Goal: Task Accomplishment & Management: Manage account settings

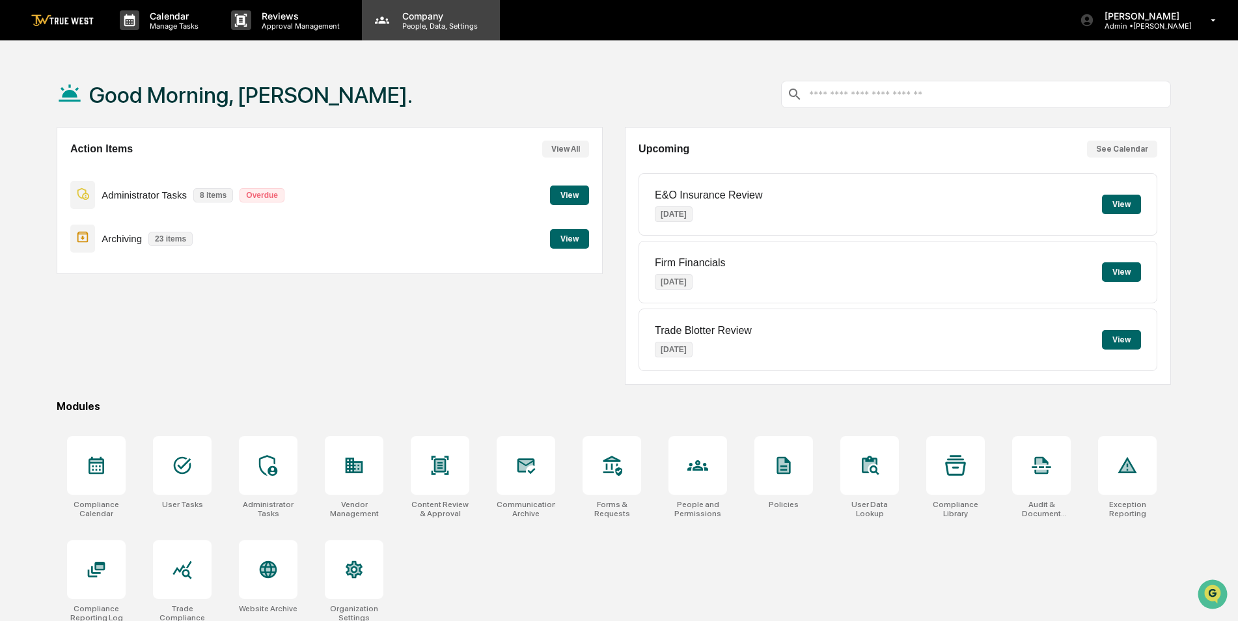
click at [411, 28] on p "People, Data, Settings" at bounding box center [438, 25] width 92 height 9
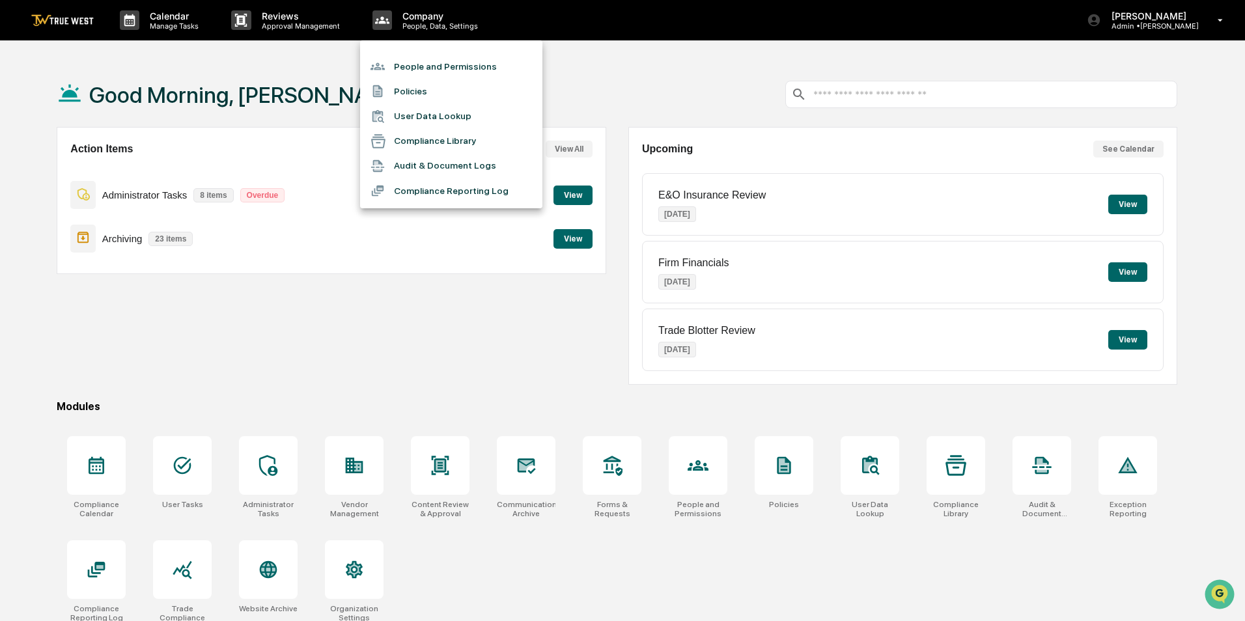
click at [355, 346] on div at bounding box center [622, 310] width 1245 height 621
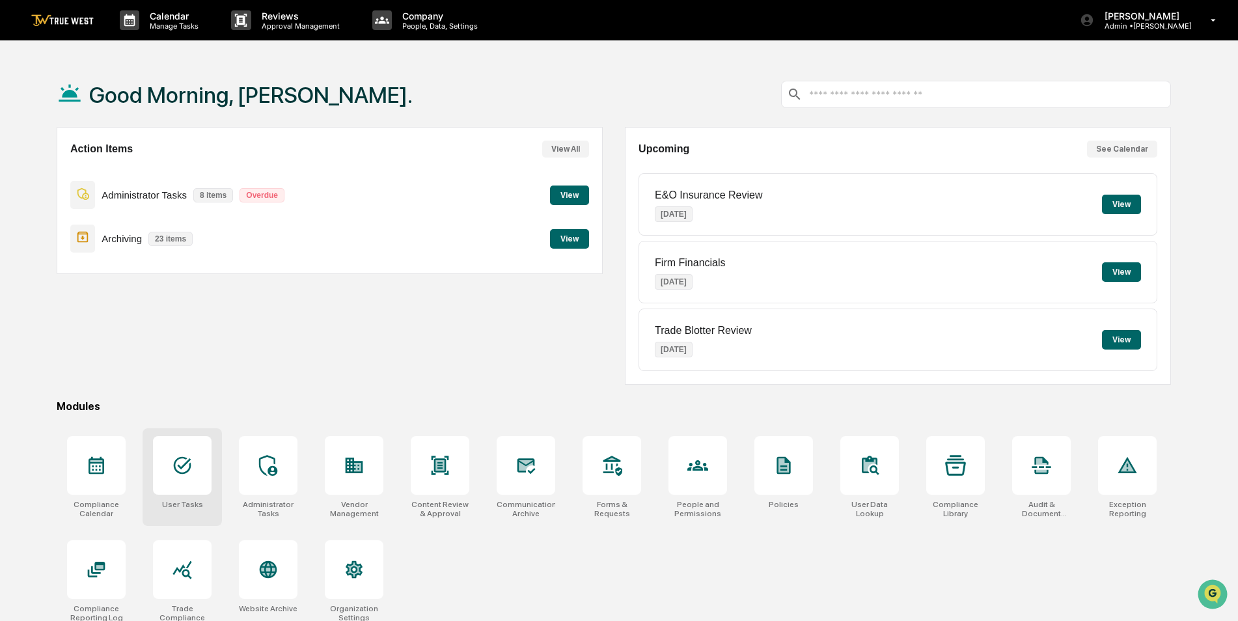
click at [192, 473] on icon at bounding box center [182, 465] width 21 height 21
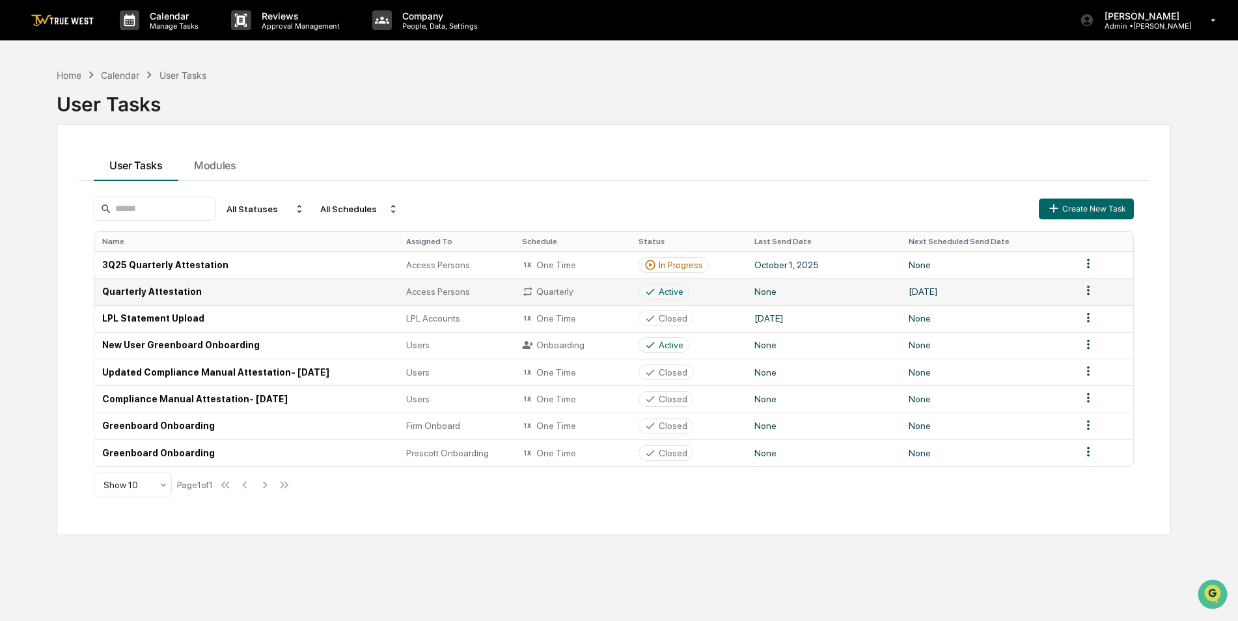
click at [127, 288] on td "Quarterly Attestation" at bounding box center [246, 291] width 304 height 27
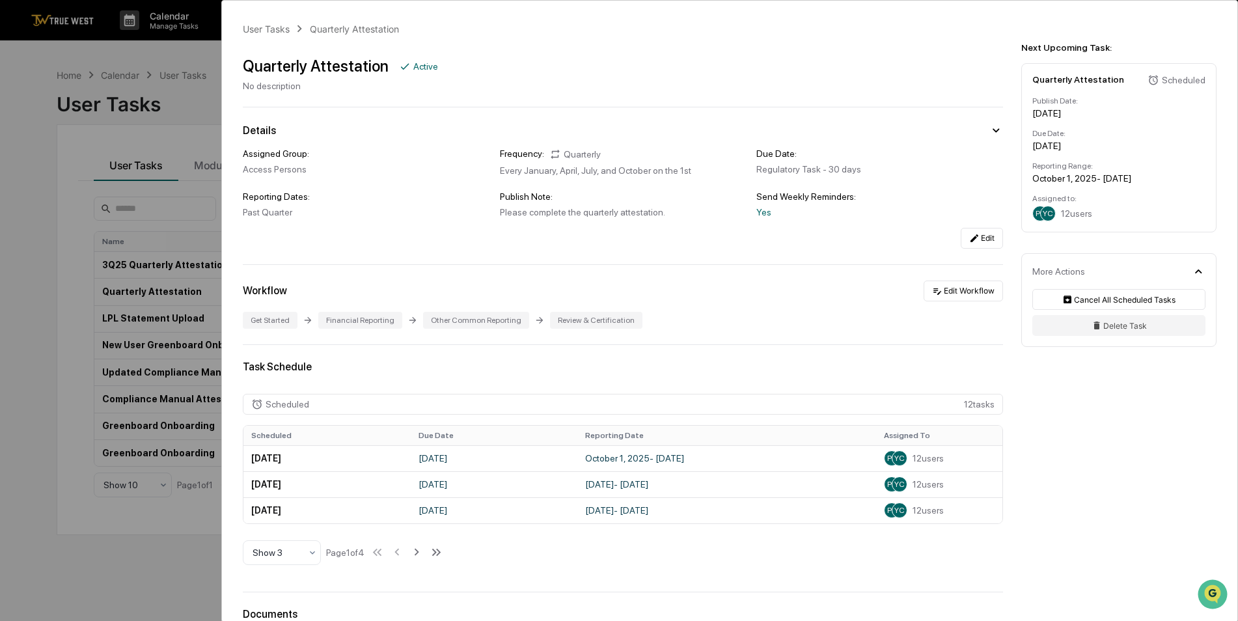
click at [150, 550] on div "User Tasks Quarterly Attestation Quarterly Attestation Active No description De…" at bounding box center [619, 310] width 1238 height 621
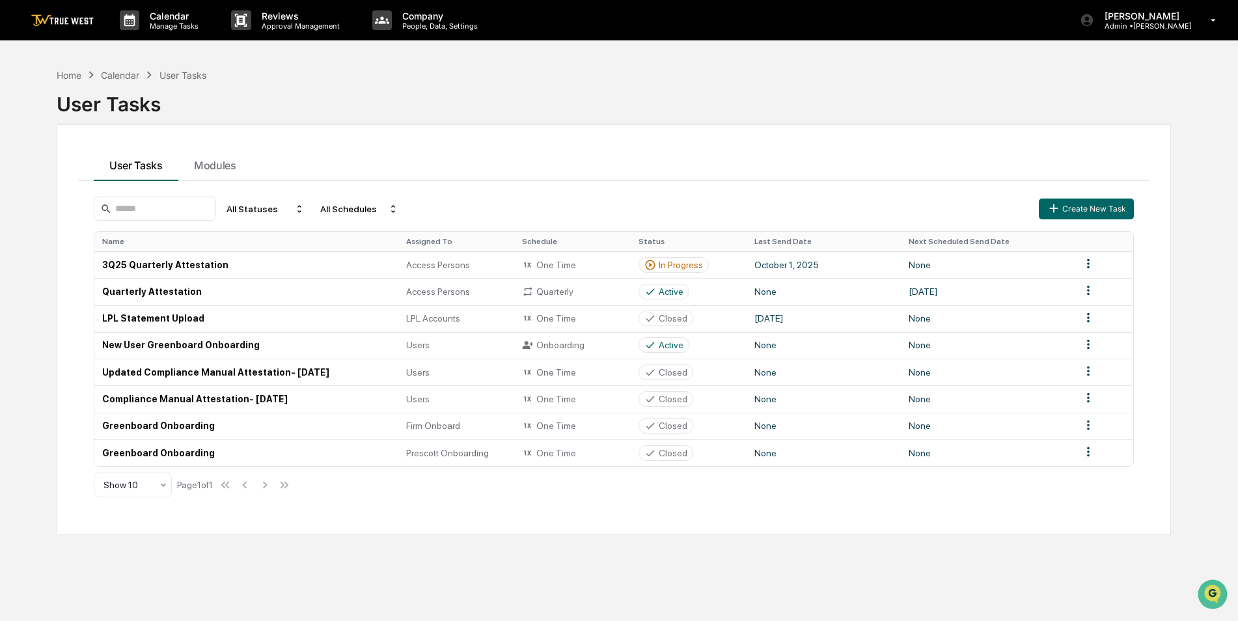
click at [544, 104] on div "User Tasks" at bounding box center [614, 99] width 1114 height 34
click at [1120, 27] on p "Admin • [GEOGRAPHIC_DATA]" at bounding box center [1143, 25] width 98 height 9
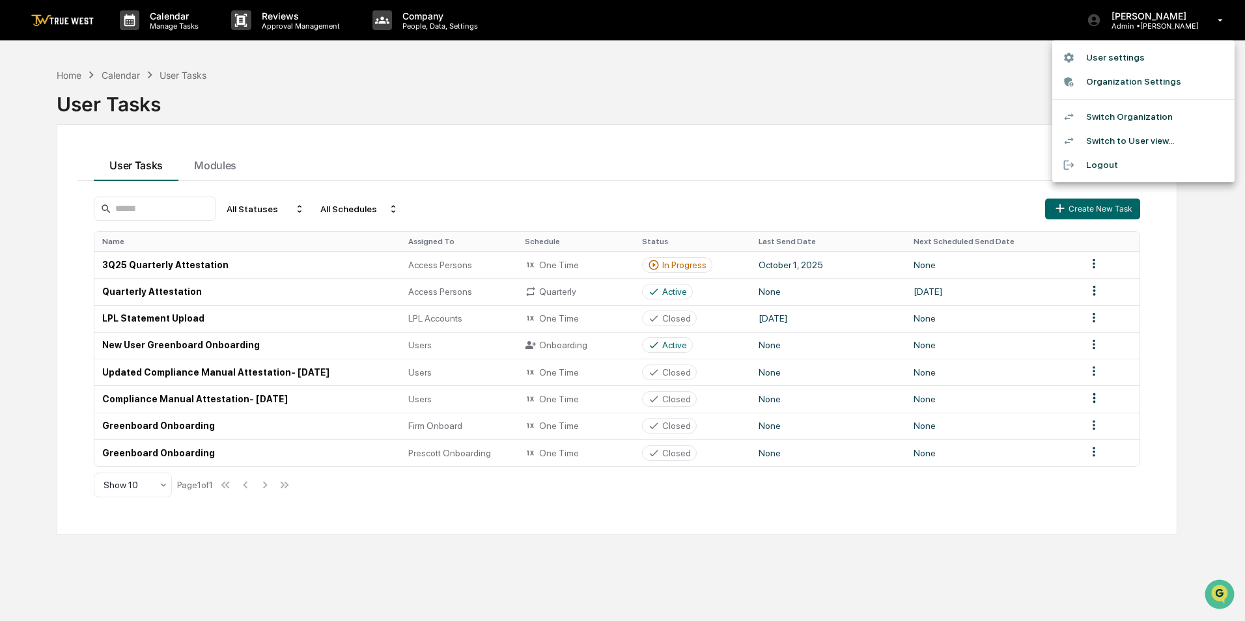
click at [1120, 112] on li "Switch Organization" at bounding box center [1143, 117] width 182 height 24
